Goal: Information Seeking & Learning: Learn about a topic

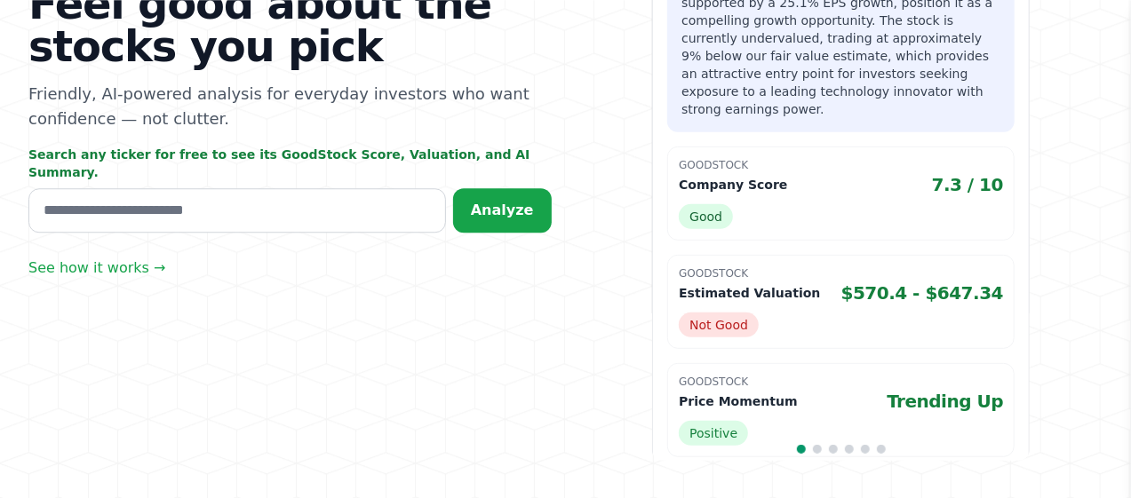
scroll to position [185, 0]
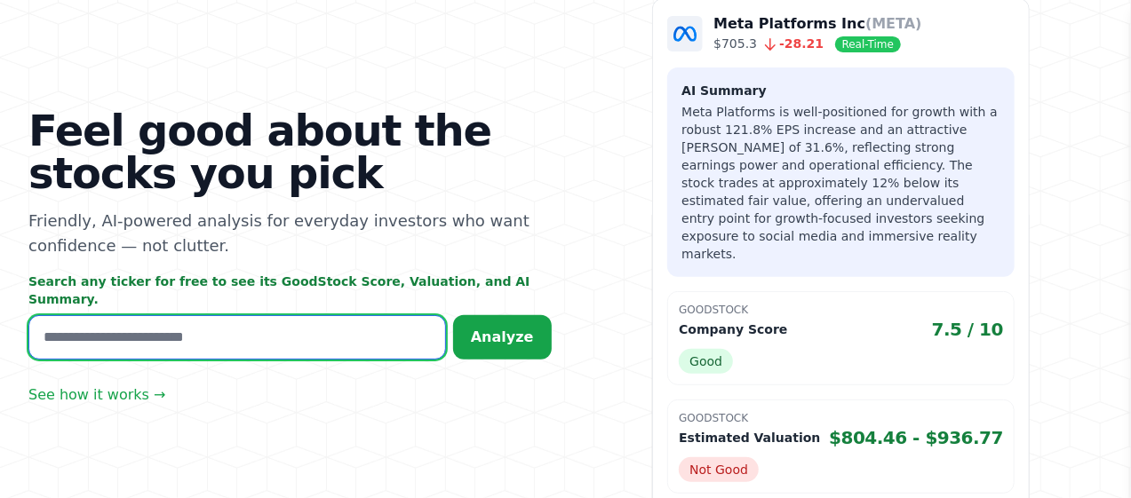
click at [124, 329] on input "text" at bounding box center [236, 337] width 417 height 44
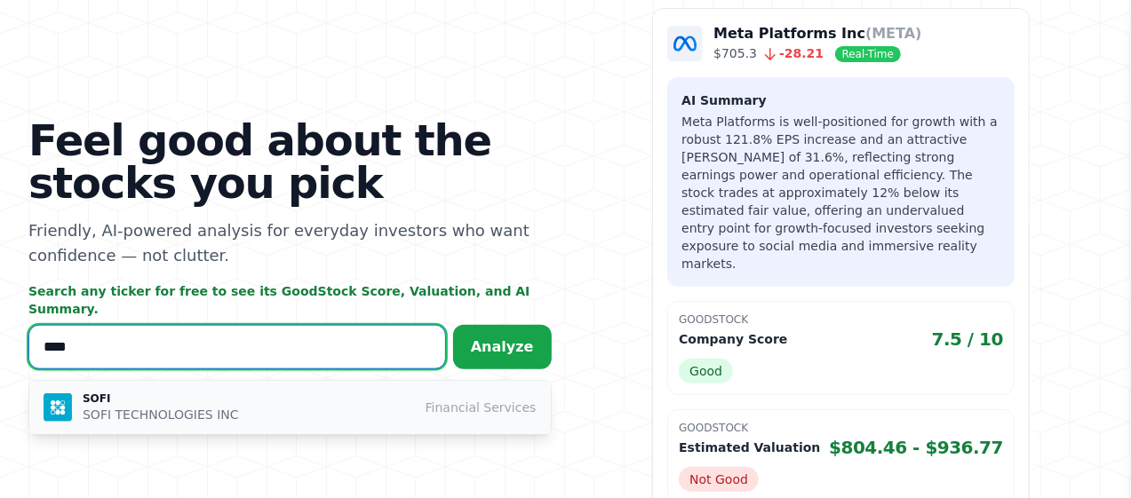
type input "****"
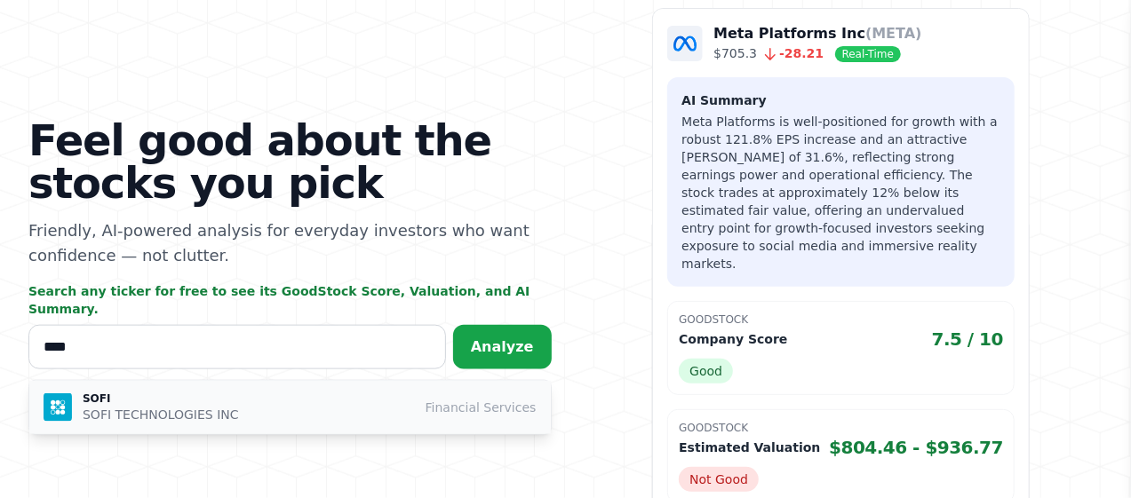
click at [135, 406] on p "SOFI TECHNOLOGIES INC" at bounding box center [161, 415] width 156 height 18
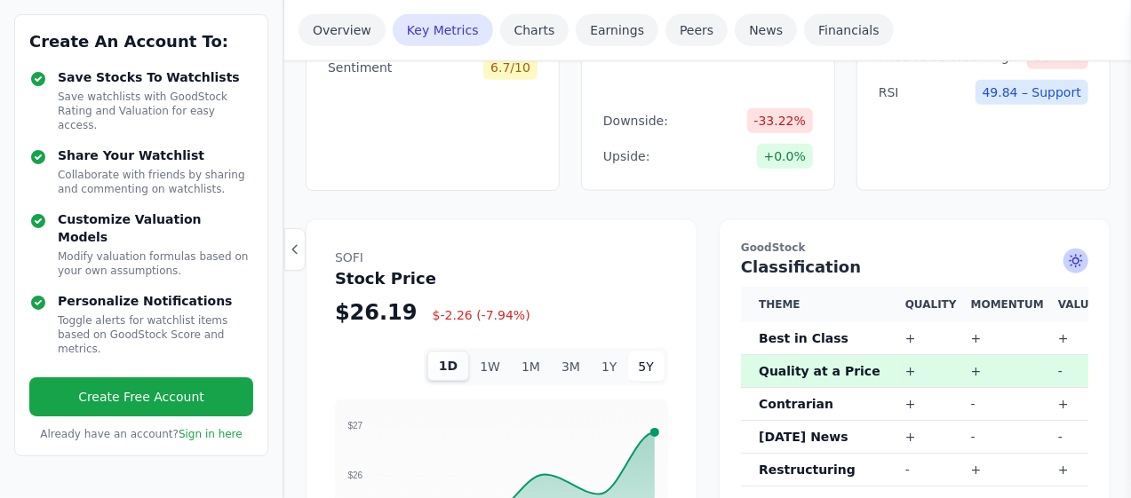
scroll to position [1108, 0]
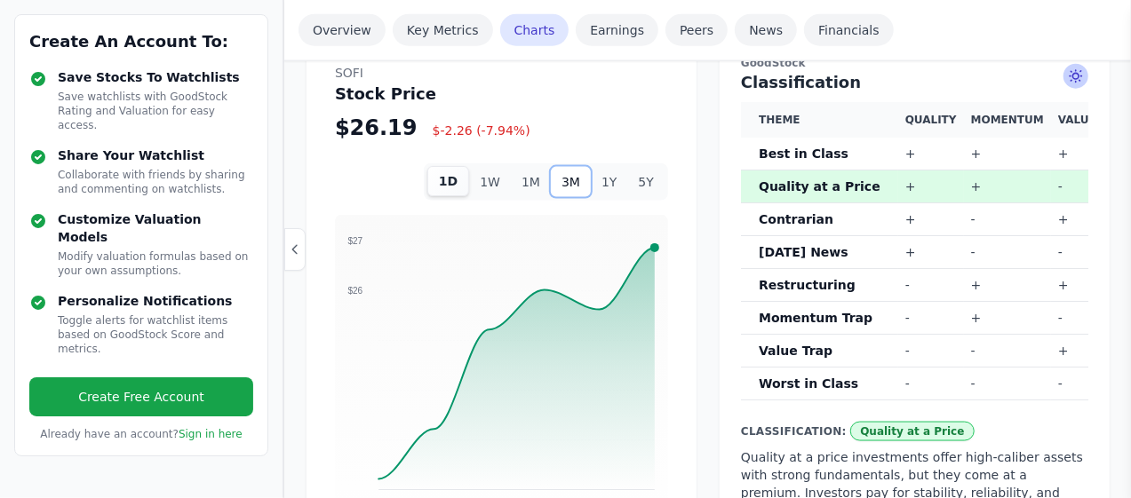
click at [582, 185] on button "3M" at bounding box center [571, 182] width 40 height 30
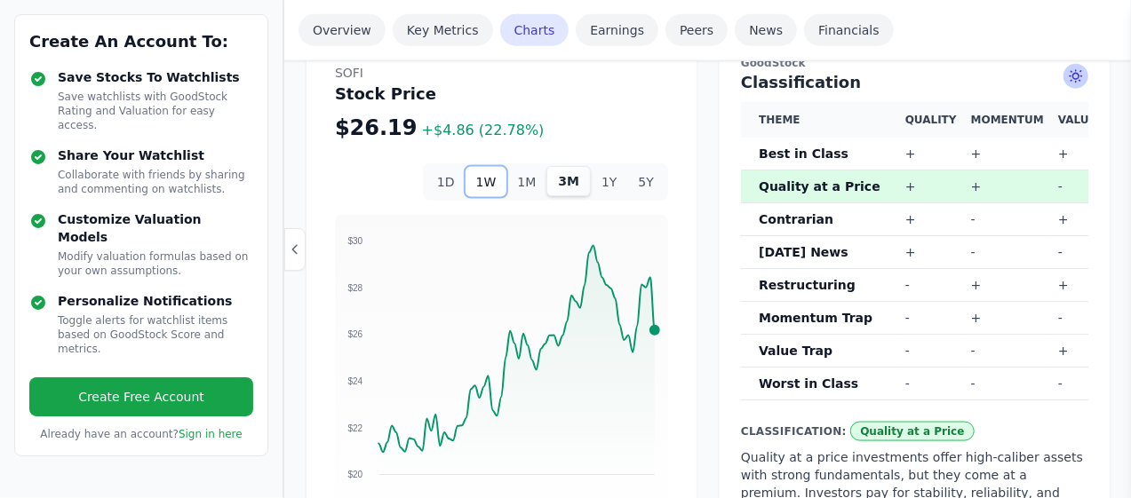
click at [502, 181] on button "1W" at bounding box center [486, 182] width 42 height 30
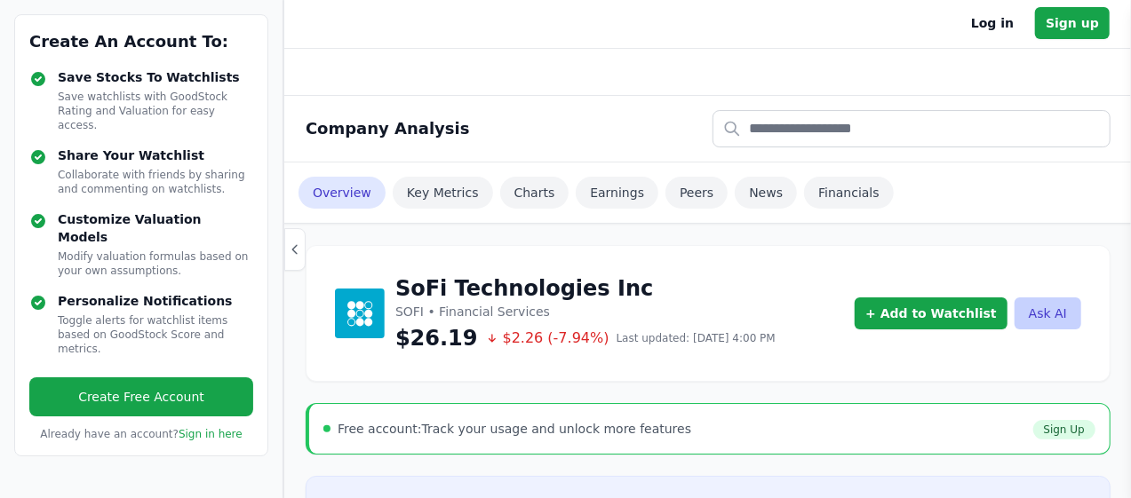
scroll to position [0, 0]
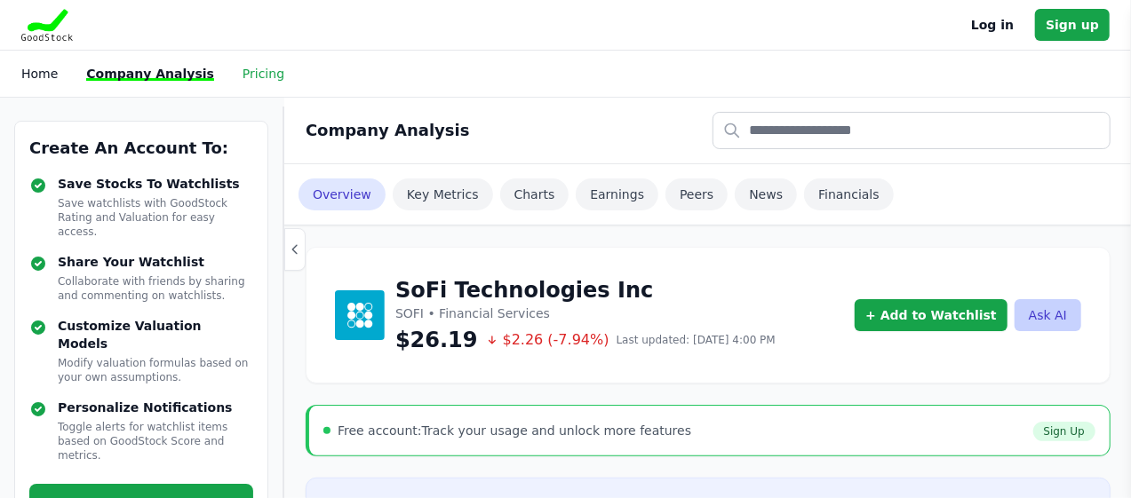
click at [242, 79] on link "Pricing" at bounding box center [263, 74] width 42 height 14
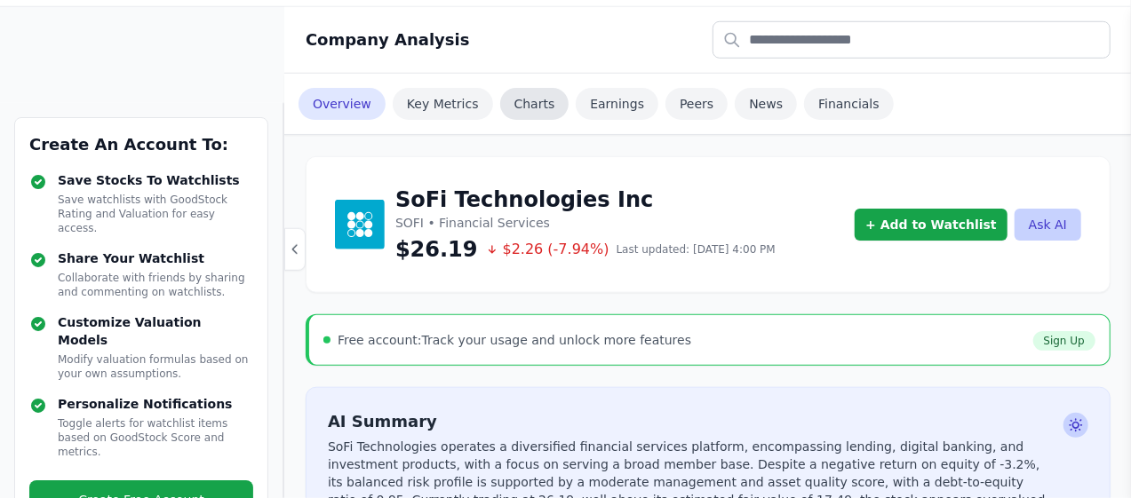
scroll to position [92, 0]
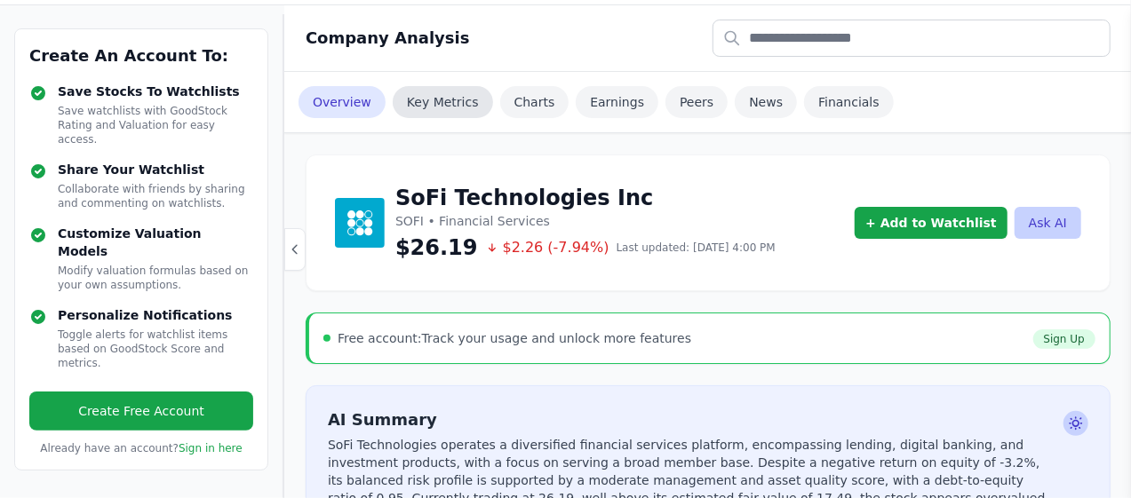
click at [447, 111] on link "Key Metrics" at bounding box center [443, 102] width 100 height 32
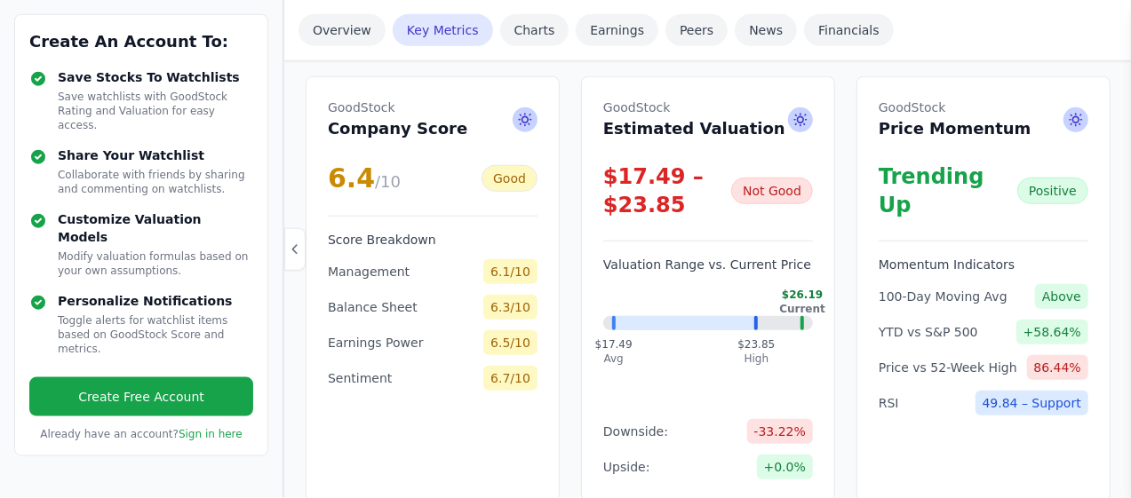
scroll to position [615, 0]
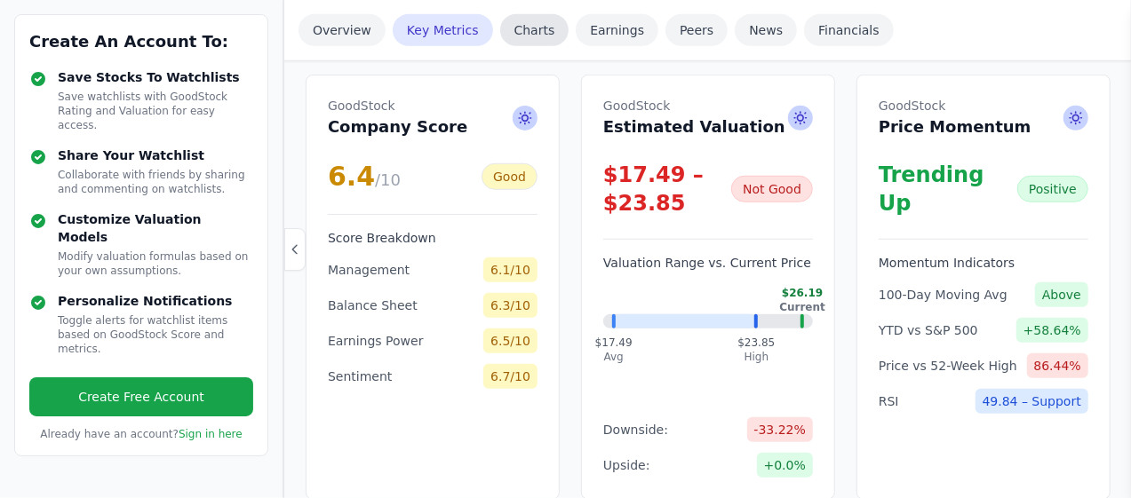
click at [519, 40] on link "Charts" at bounding box center [534, 30] width 69 height 32
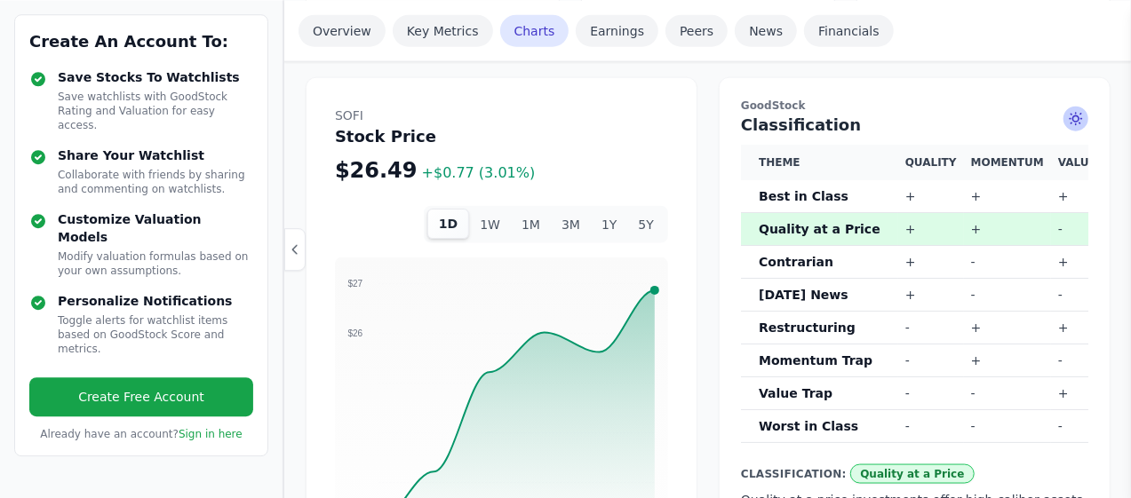
scroll to position [1067, 0]
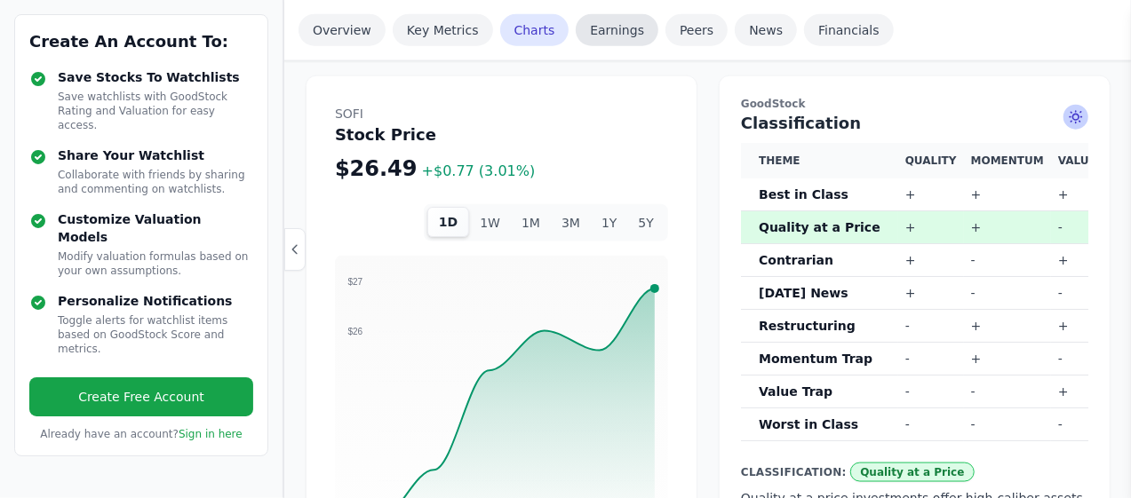
click at [582, 36] on link "Earnings" at bounding box center [616, 30] width 83 height 32
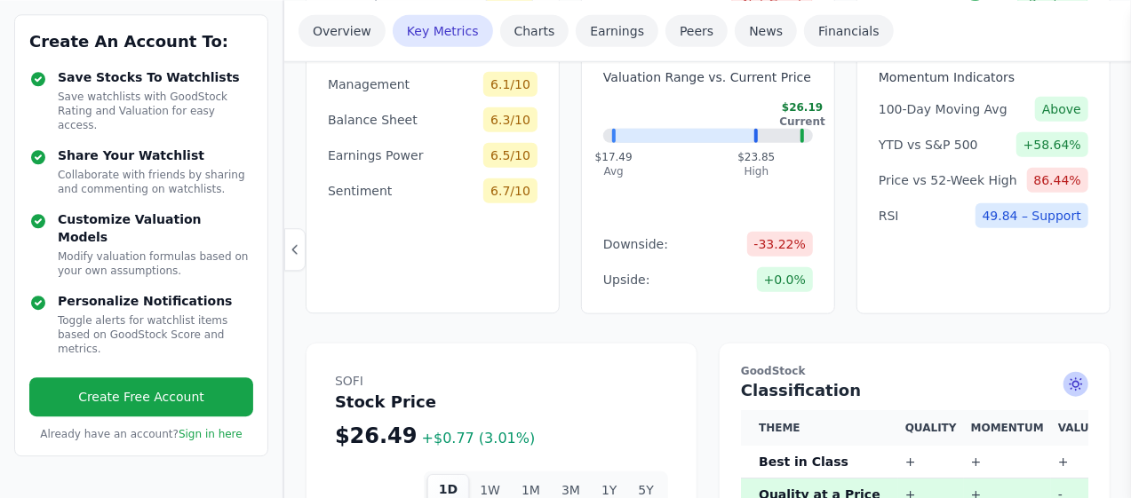
scroll to position [629, 0]
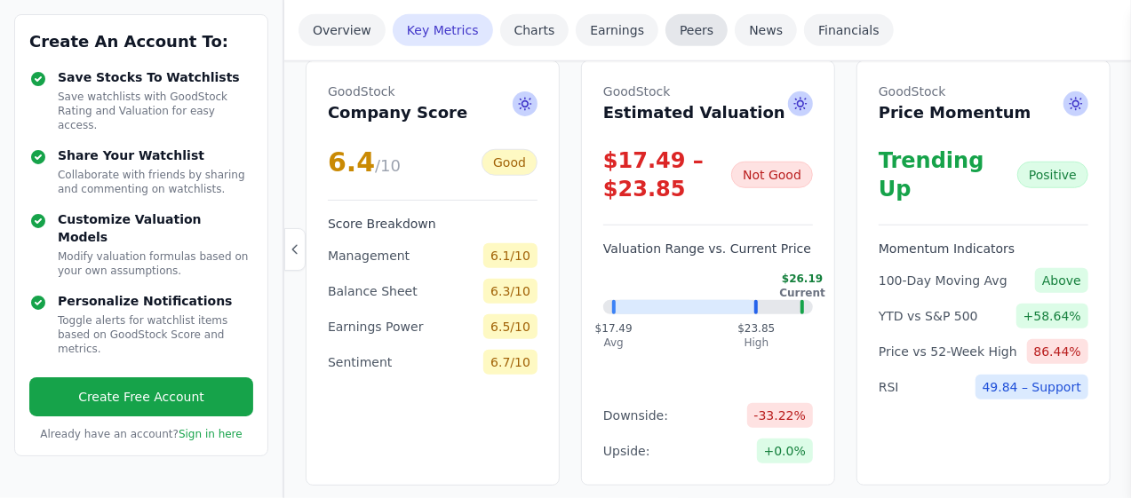
click at [665, 30] on link "Peers" at bounding box center [696, 30] width 62 height 32
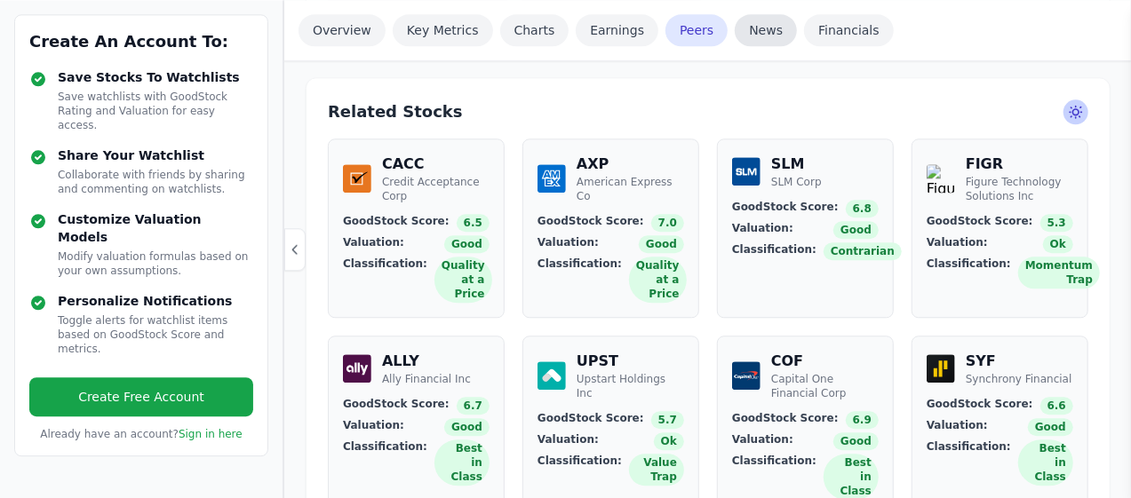
click at [735, 39] on link "News" at bounding box center [765, 30] width 62 height 32
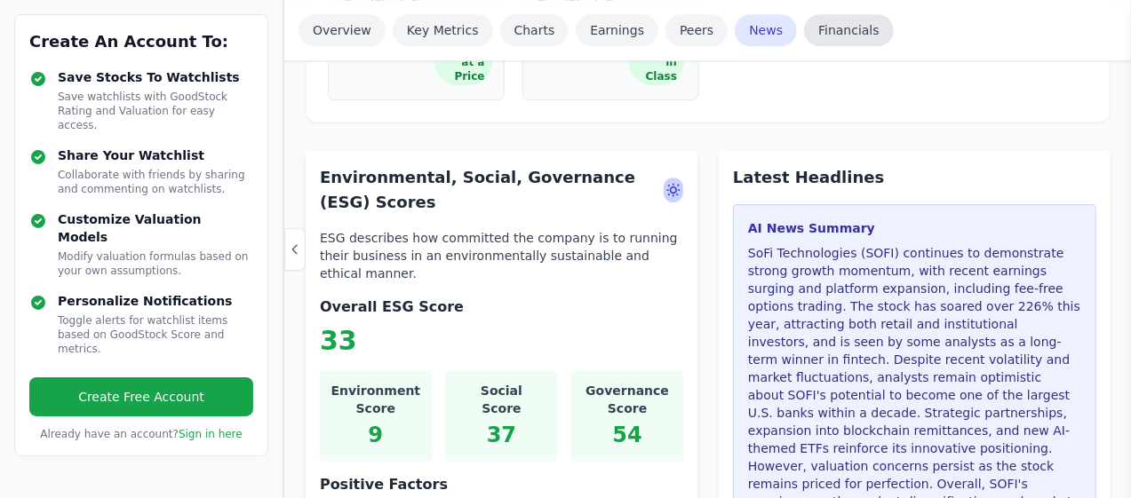
click at [804, 34] on link "Financials" at bounding box center [849, 30] width 90 height 32
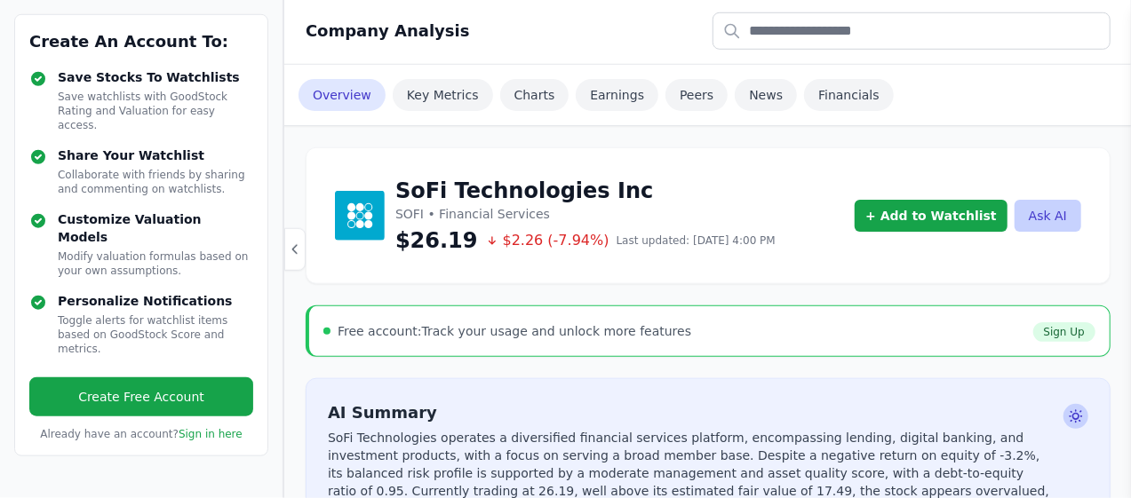
scroll to position [0, 0]
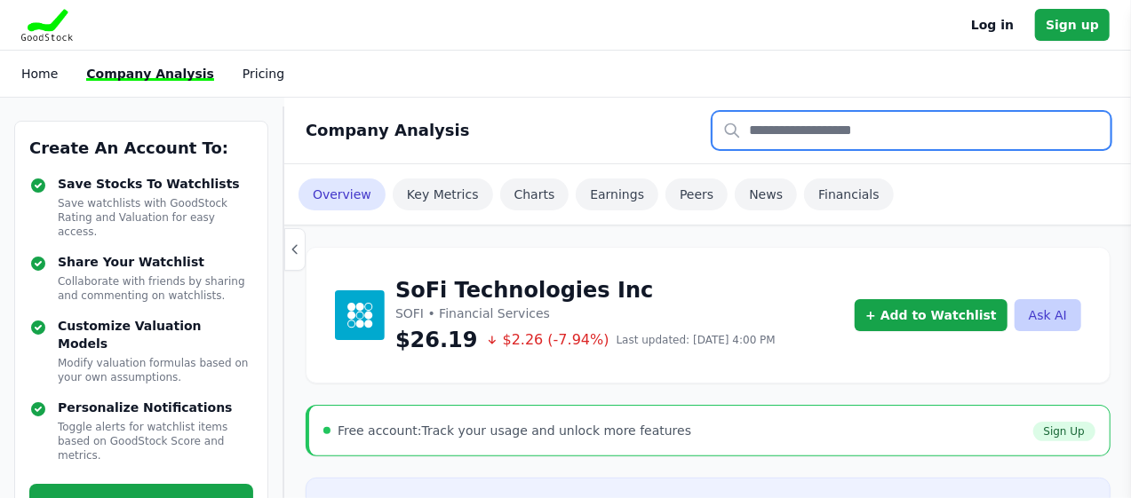
click at [780, 139] on input "text" at bounding box center [911, 130] width 398 height 37
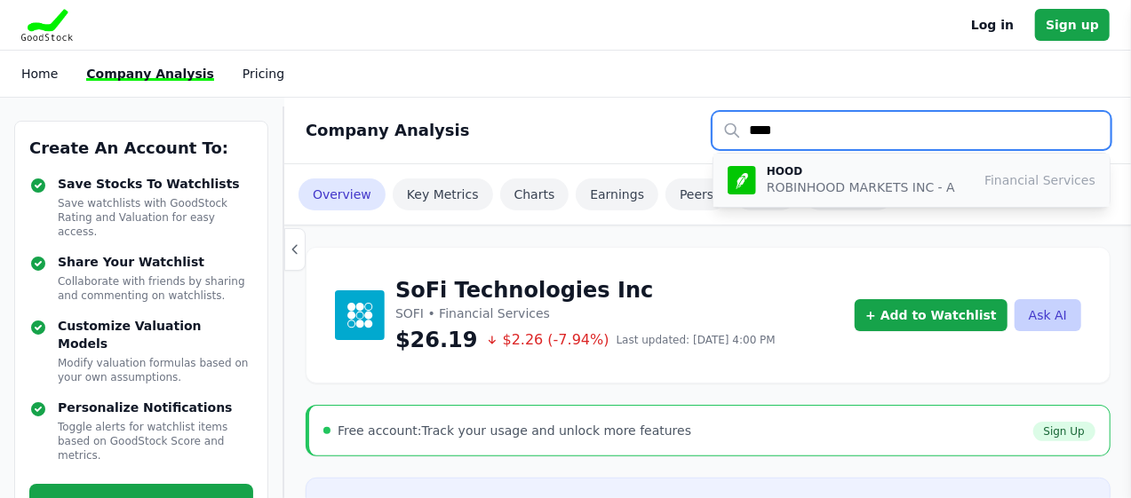
type input "****"
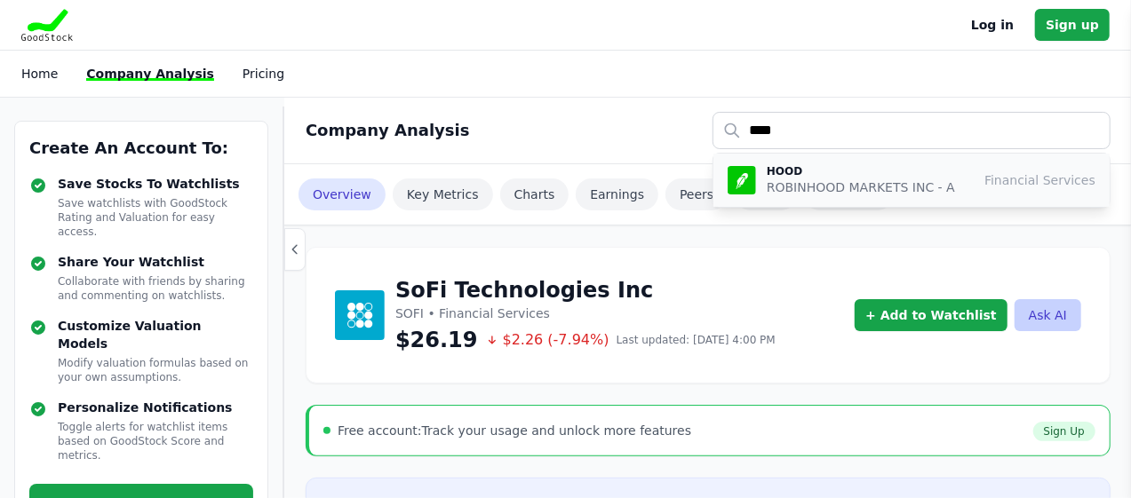
click at [777, 179] on p "ROBINHOOD MARKETS INC - A" at bounding box center [860, 188] width 188 height 18
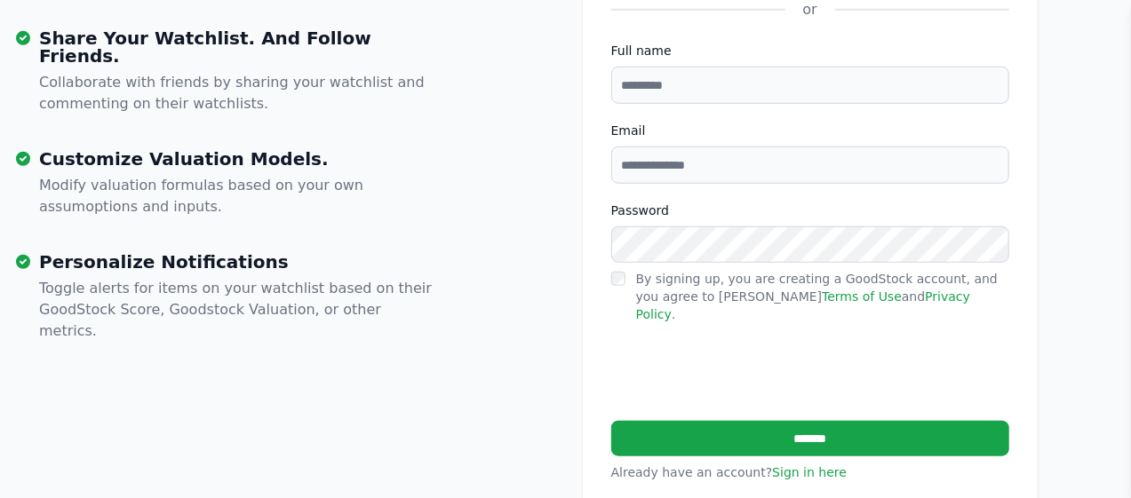
scroll to position [698, 0]
